Goal: Task Accomplishment & Management: Complete application form

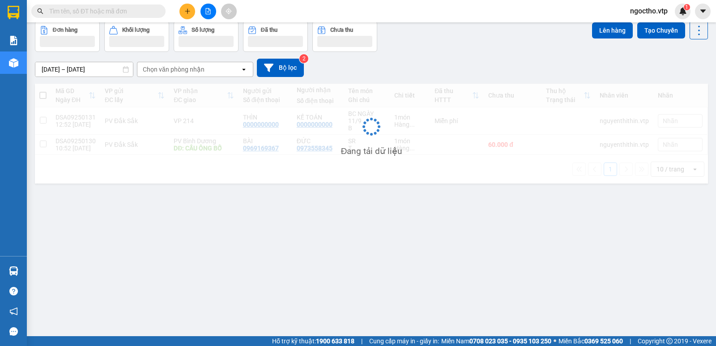
scroll to position [41, 0]
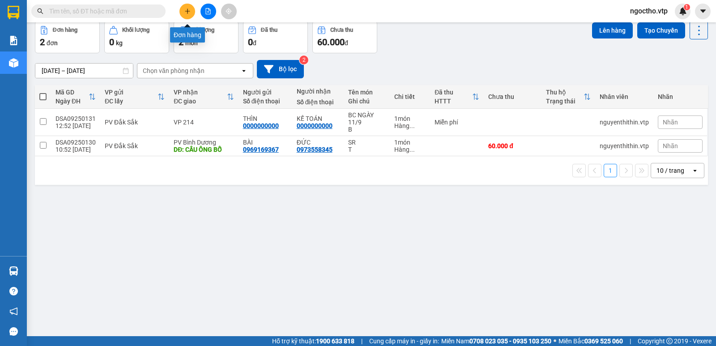
click at [191, 7] on button at bounding box center [187, 12] width 16 height 16
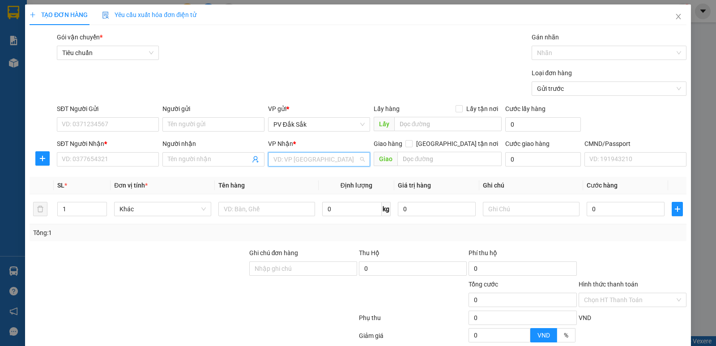
click at [275, 156] on input "search" at bounding box center [315, 159] width 85 height 13
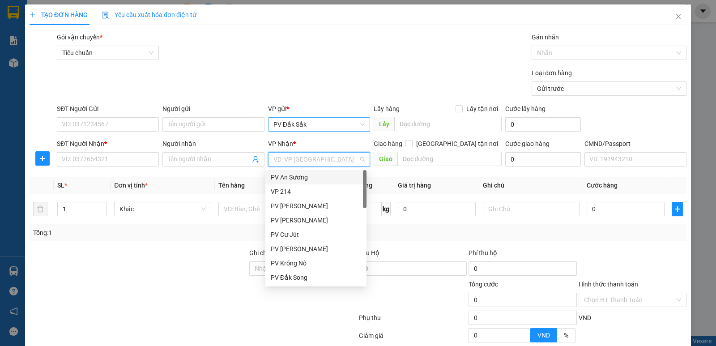
type input "b"
click at [158, 125] on div "SĐT Người Gửi VD: 0371234567" at bounding box center [108, 119] width 106 height 31
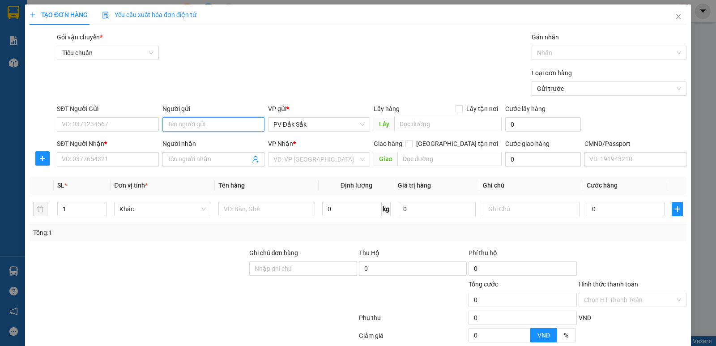
click at [165, 124] on input "Người gửi" at bounding box center [213, 124] width 102 height 14
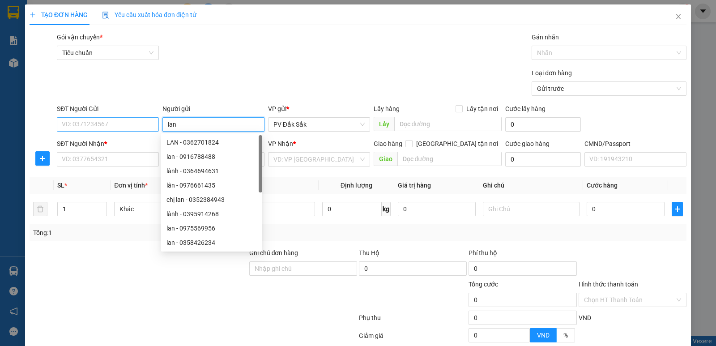
type input "lan"
click at [125, 124] on input "SĐT Người Gửi" at bounding box center [108, 124] width 102 height 14
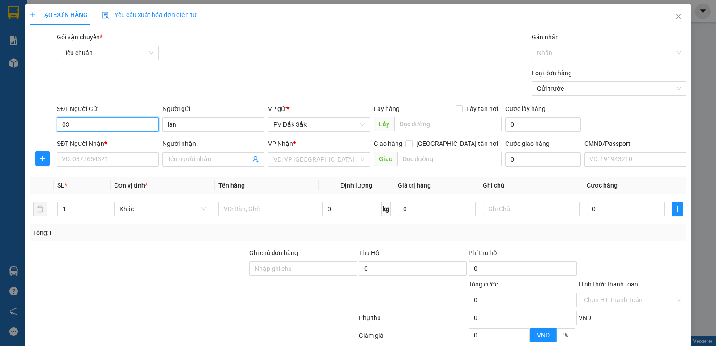
type input "0"
click at [115, 144] on div "0382416074 - C LAN" at bounding box center [107, 142] width 90 height 10
type input "0382416074"
type input "C LAN"
type input "0856345931"
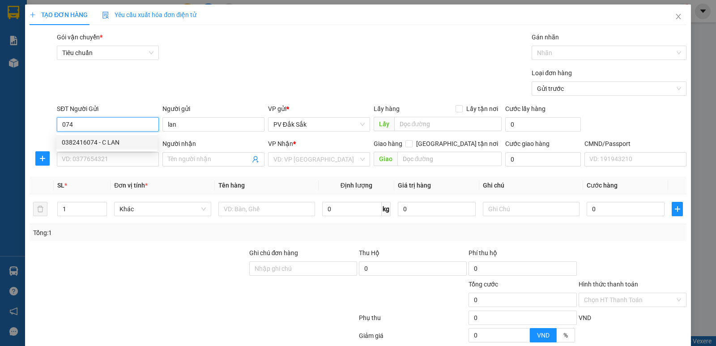
type input "long huê"
type input "CCBD NHÂN LIỀN"
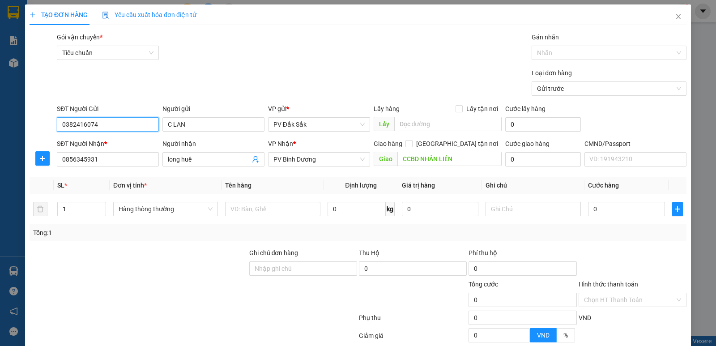
scroll to position [85, 0]
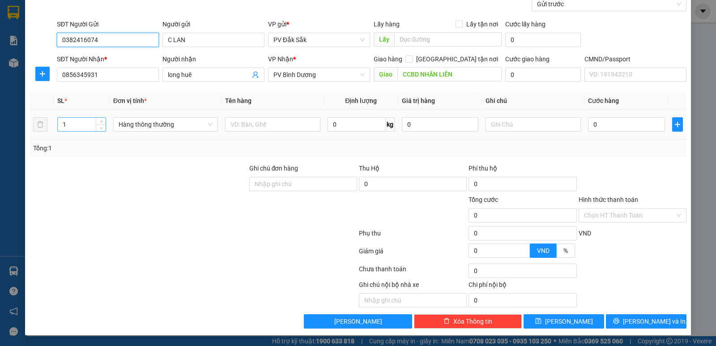
type input "0382416074"
click at [76, 124] on input "1" at bounding box center [82, 124] width 48 height 13
type input "11"
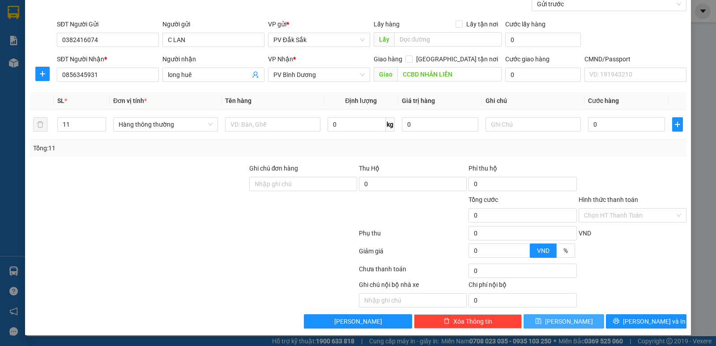
click at [556, 323] on button "[PERSON_NAME]" at bounding box center [563, 321] width 81 height 14
click at [606, 200] on label "Hình thức thanh toán" at bounding box center [607, 199] width 59 height 7
click at [606, 208] on input "Hình thức thanh toán" at bounding box center [629, 214] width 91 height 13
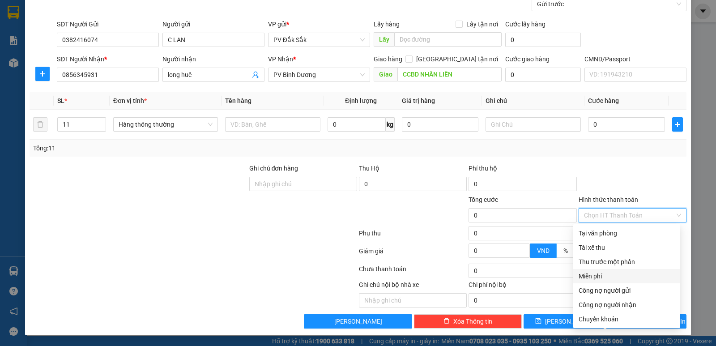
drag, startPoint x: 589, startPoint y: 273, endPoint x: 587, endPoint y: 280, distance: 8.1
click at [590, 272] on div "Miễn phí" at bounding box center [626, 276] width 96 height 10
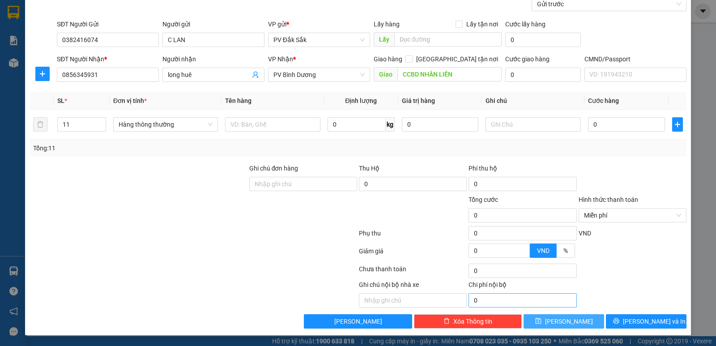
drag, startPoint x: 556, startPoint y: 322, endPoint x: 564, endPoint y: 301, distance: 21.9
click at [556, 322] on button "[PERSON_NAME]" at bounding box center [563, 321] width 81 height 14
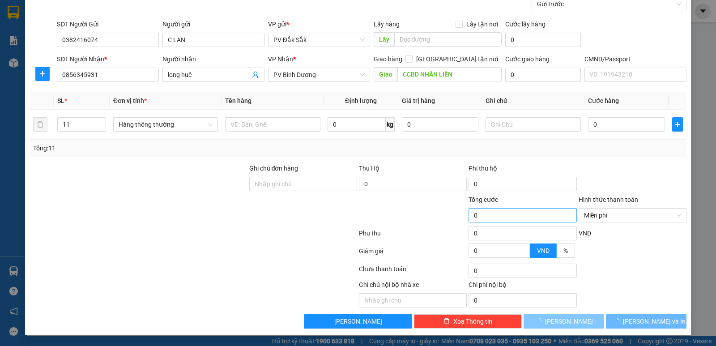
type input "1"
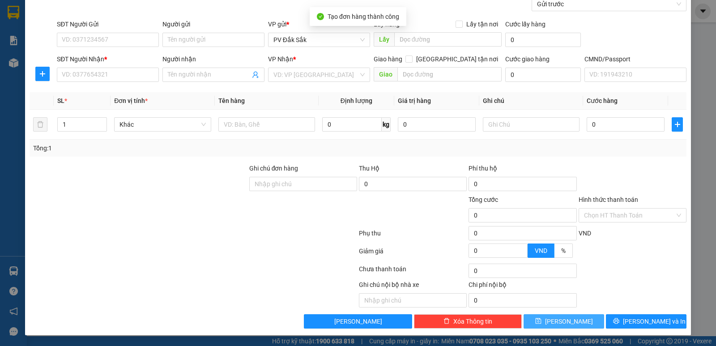
scroll to position [0, 0]
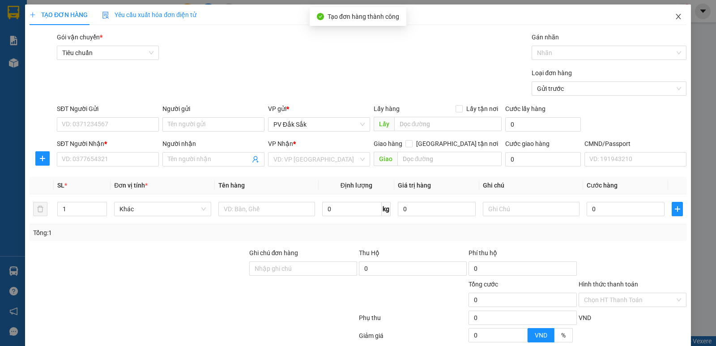
click at [676, 13] on span "Close" at bounding box center [678, 16] width 25 height 25
